Goal: Check status: Check status

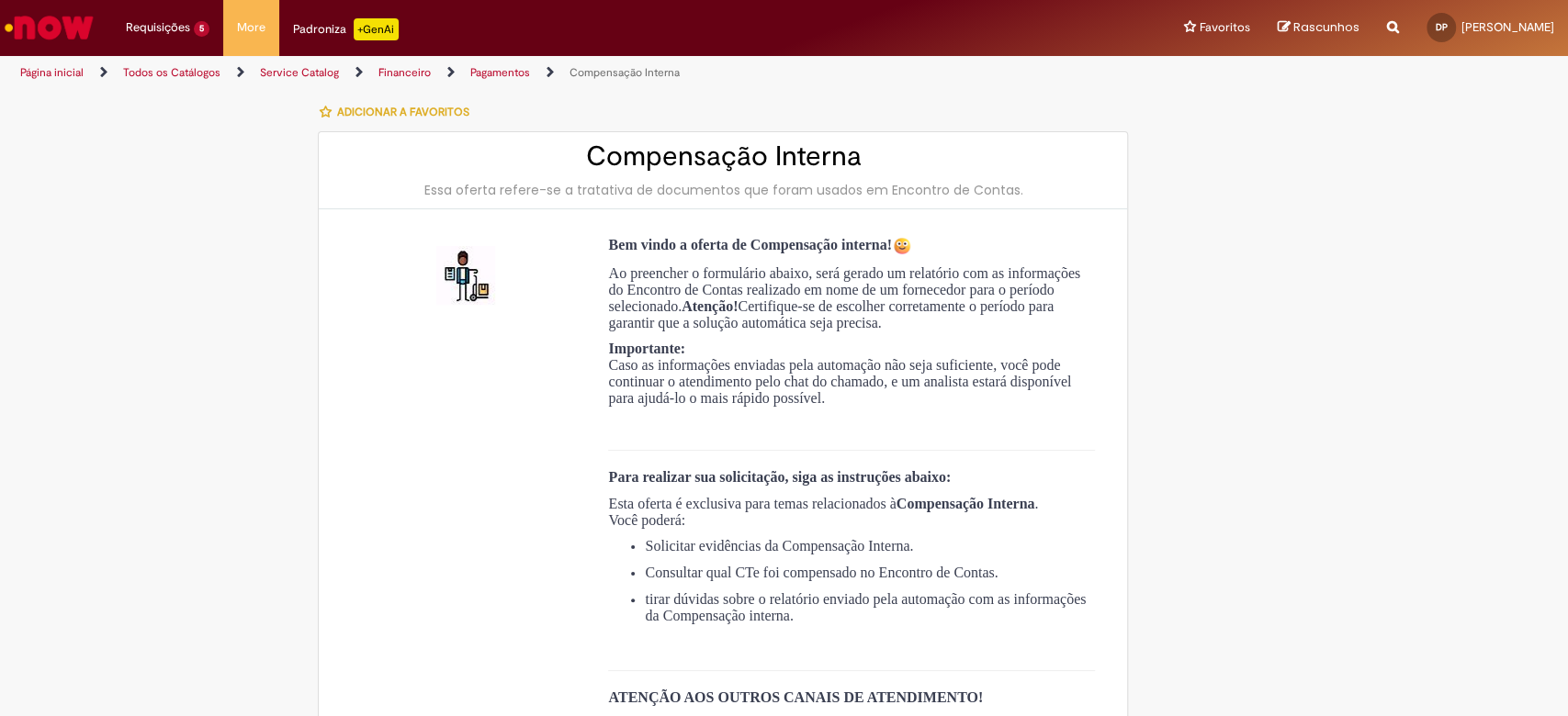
type input "**********"
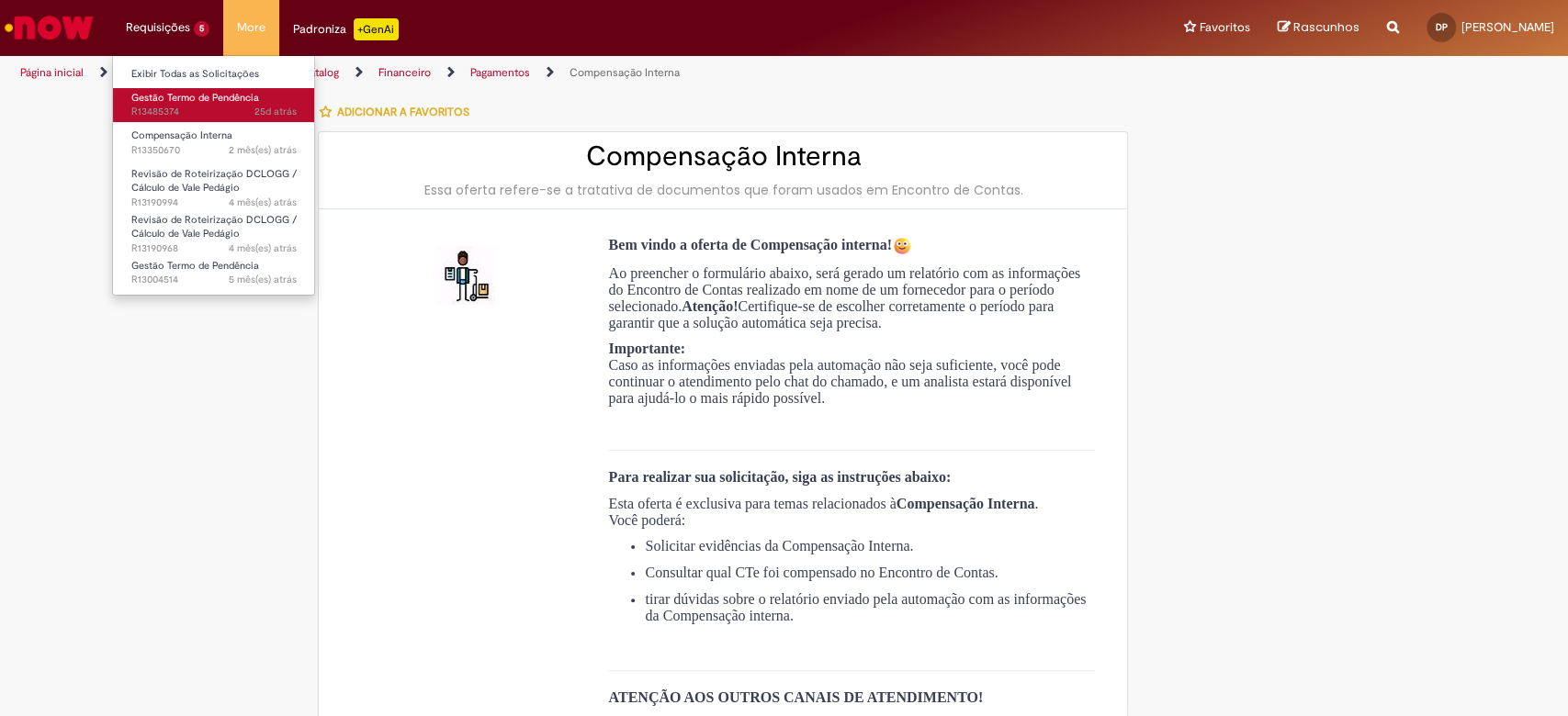
click at [175, 97] on span "Gestão Termo de Pendência" at bounding box center [194, 98] width 127 height 14
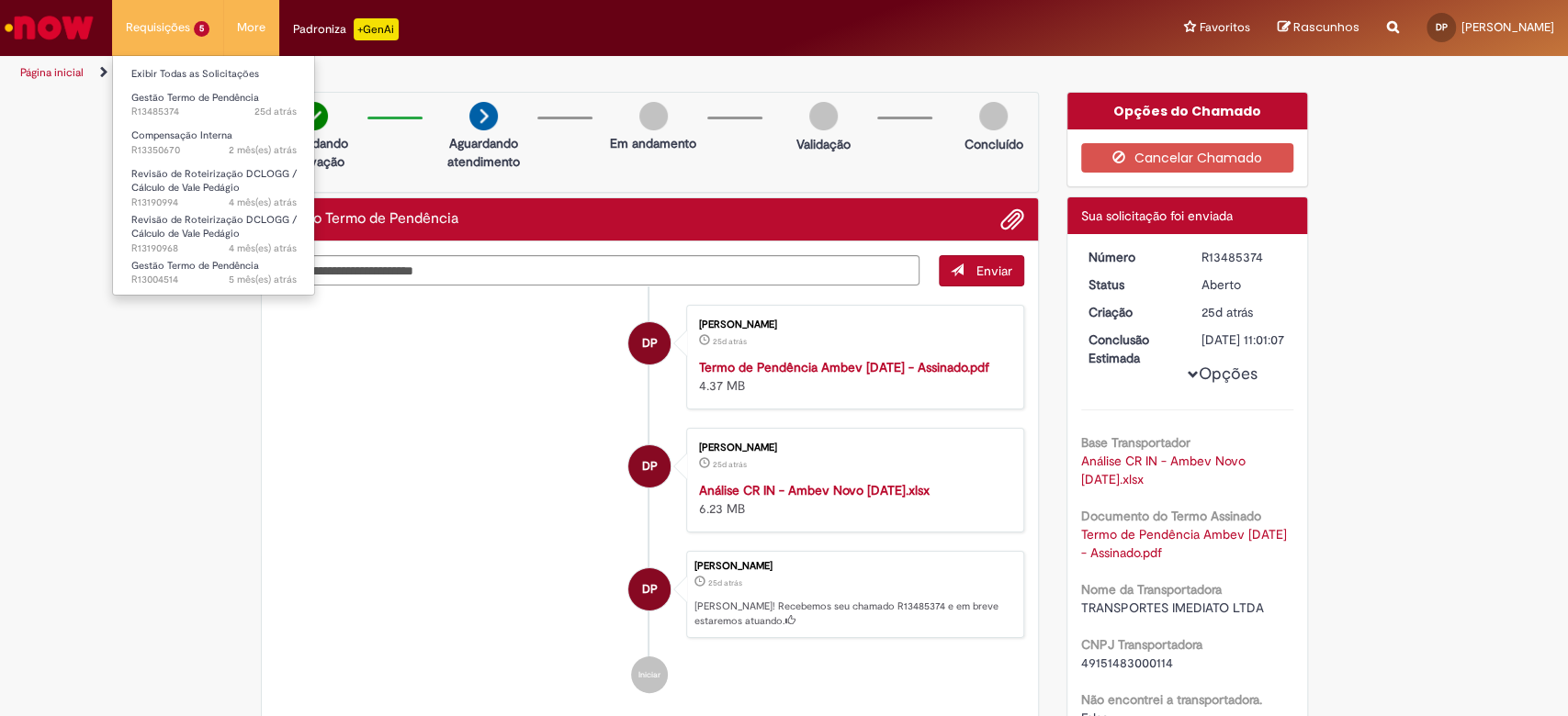
click at [194, 27] on li "Requisições 5 Exibir Todas as Solicitações Gestão Termo de Pendência 25d atrás …" at bounding box center [168, 28] width 112 height 55
click at [195, 70] on link "Exibir Todas as Solicitações" at bounding box center [214, 74] width 202 height 20
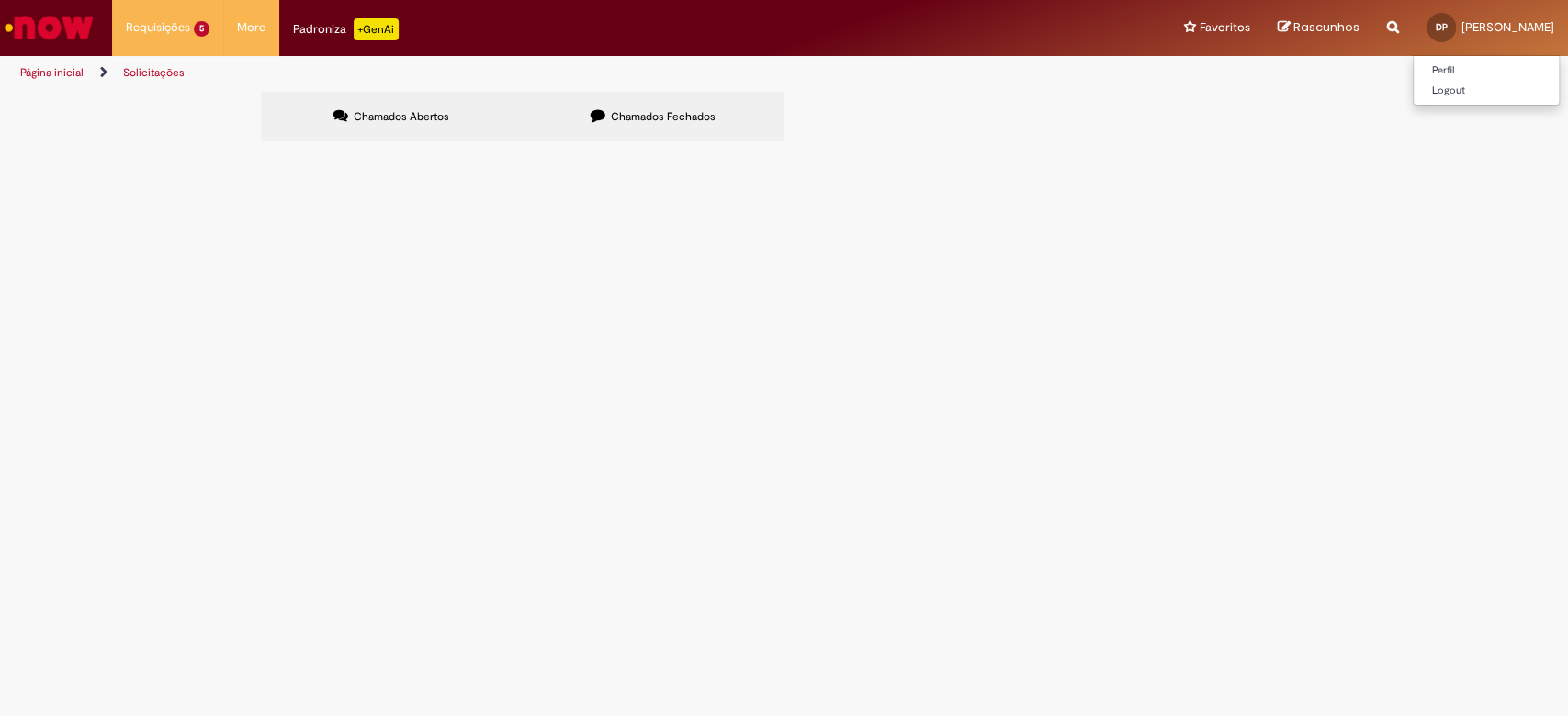
drag, startPoint x: 1474, startPoint y: 15, endPoint x: 1450, endPoint y: 19, distance: 24.3
click at [1473, 15] on link "DP [PERSON_NAME]" at bounding box center [1490, 28] width 155 height 55
click at [0, 0] on div at bounding box center [0, 0] width 0 height 0
click at [618, 114] on span "Chamados Fechados" at bounding box center [663, 116] width 105 height 15
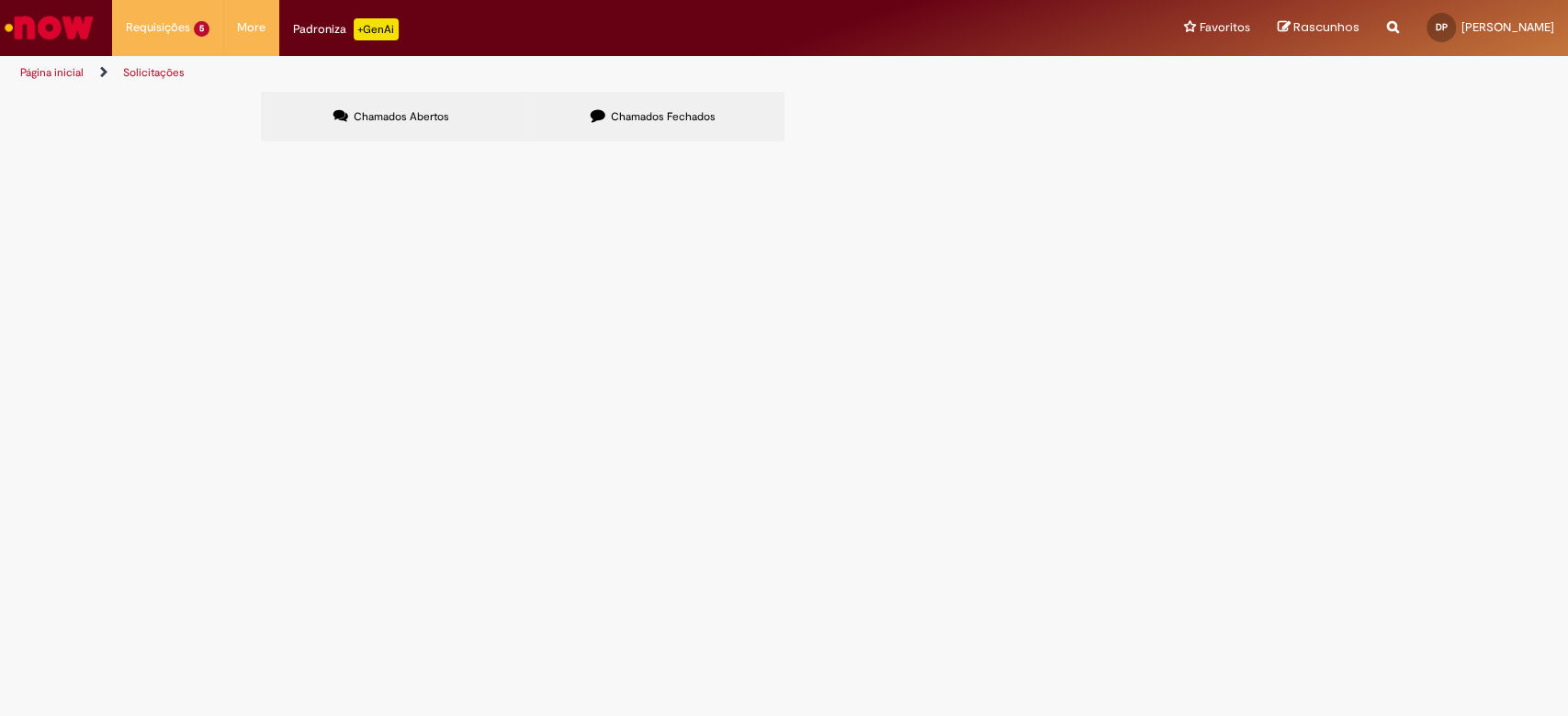
click at [0, 0] on input "Pesquisar" at bounding box center [0, 0] width 0 height 0
type input "*******"
click at [573, 482] on main "Solicitações Chamados Abertos Chamados Fechados Itens solicitados Exportar como…" at bounding box center [784, 403] width 1568 height 625
